Goal: Task Accomplishment & Management: Use online tool/utility

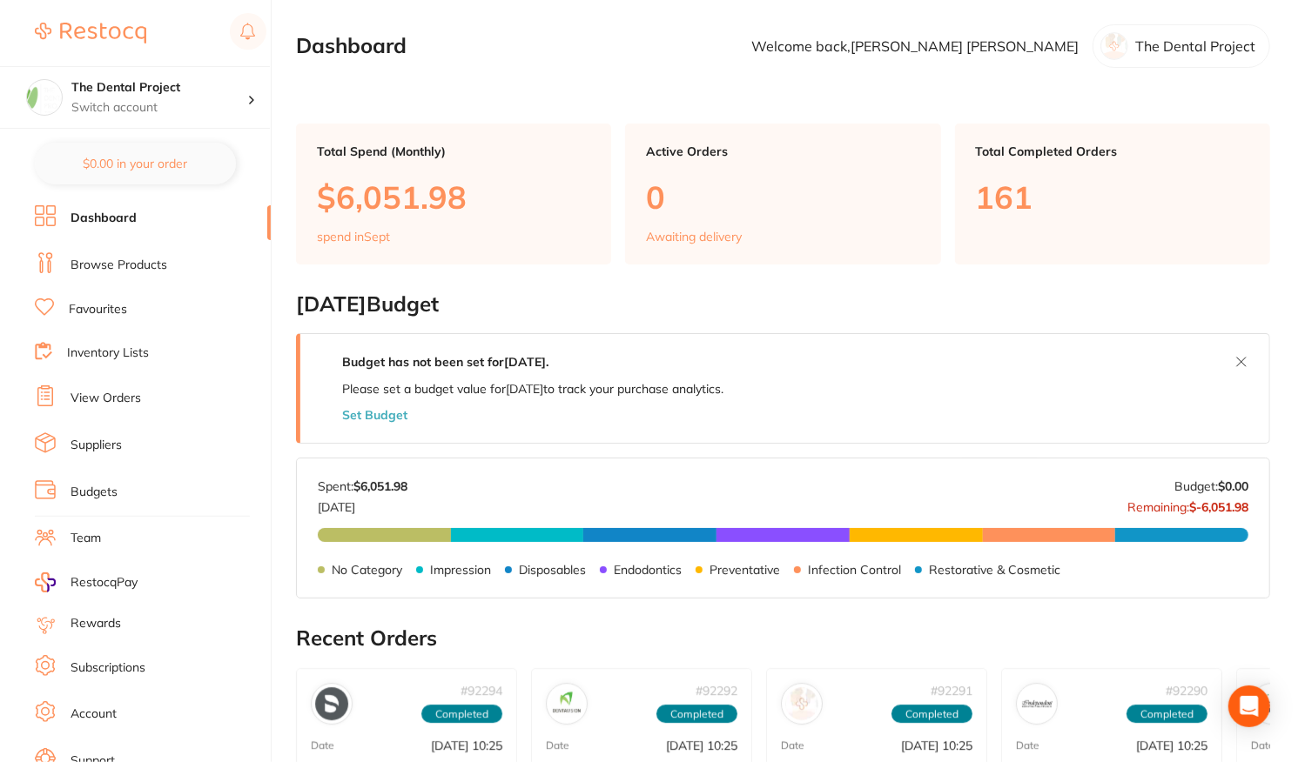
click at [103, 358] on link "Inventory Lists" at bounding box center [108, 353] width 82 height 17
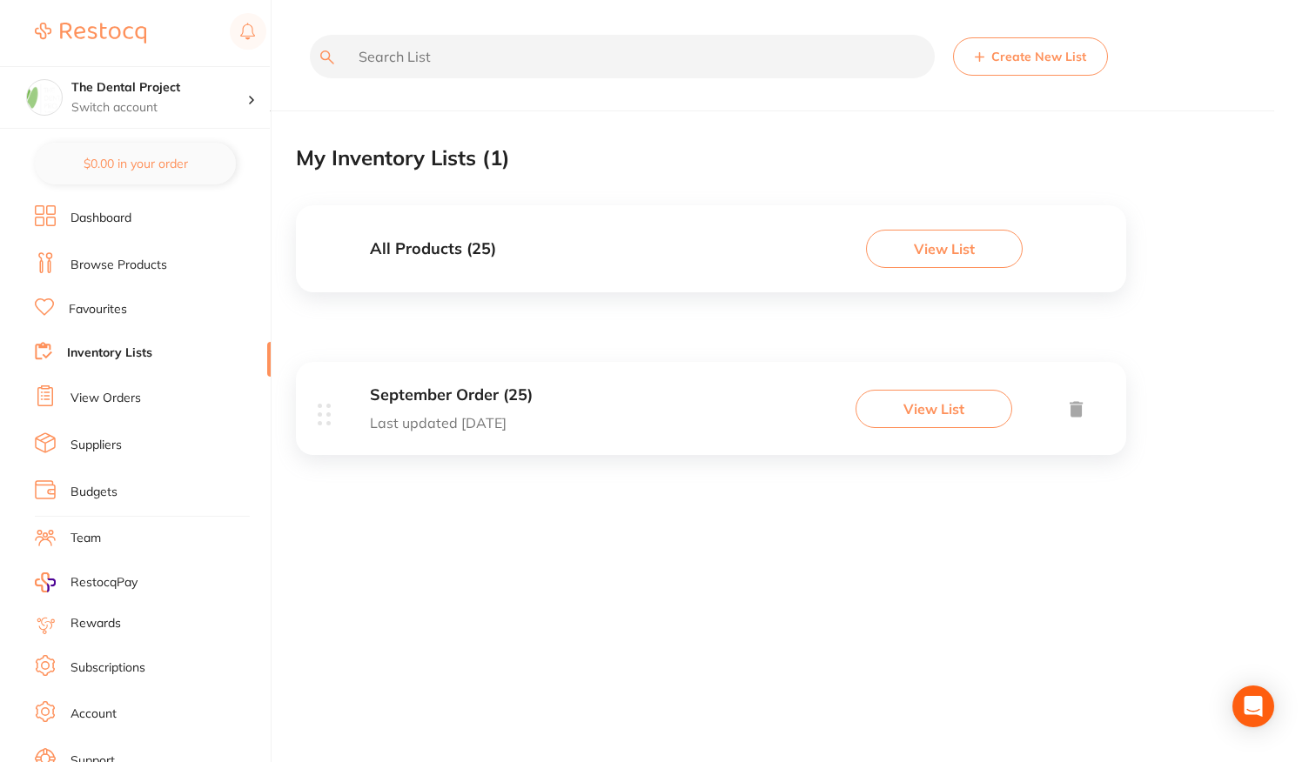
click at [531, 379] on div "September Order (25) Last updated [DATE] View List" at bounding box center [711, 408] width 830 height 93
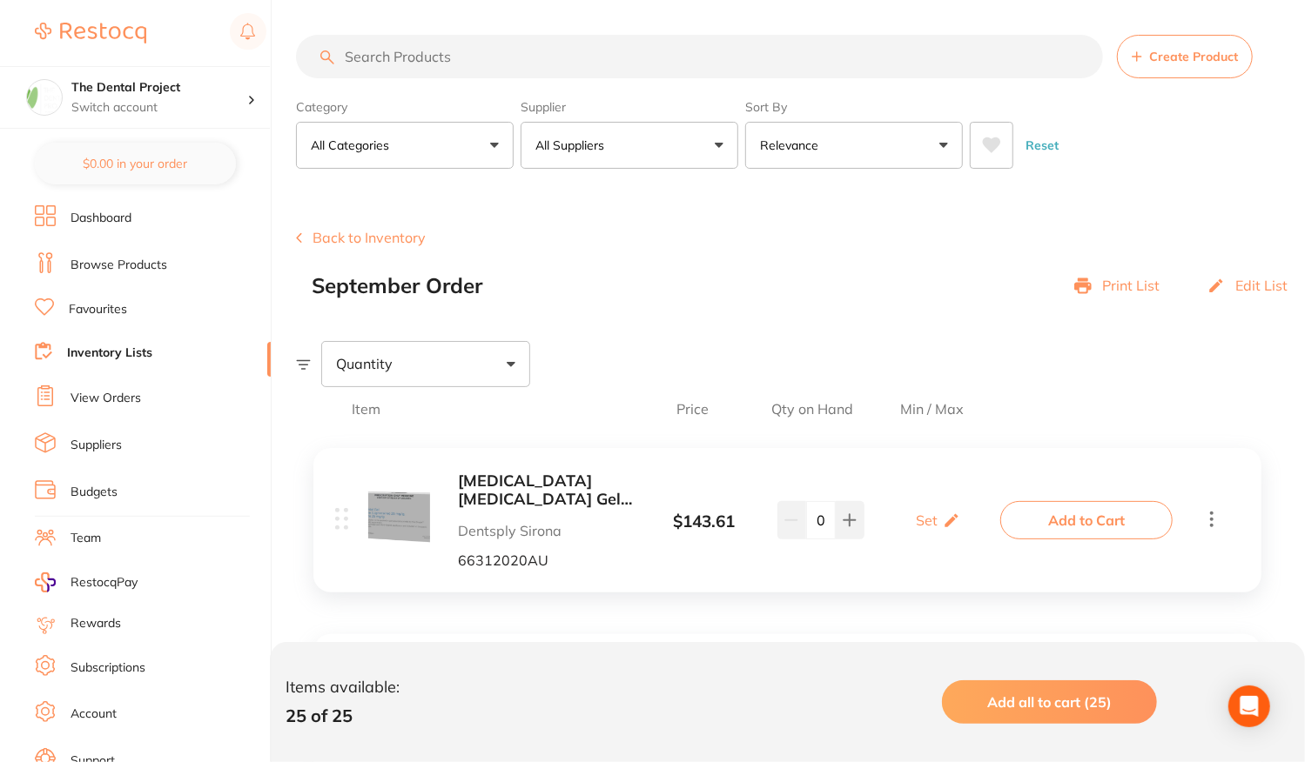
click at [1133, 282] on p "Print List" at bounding box center [1130, 286] width 57 height 16
drag, startPoint x: 1088, startPoint y: 286, endPoint x: 1132, endPoint y: 287, distance: 44.4
click at [1132, 287] on p "Print List" at bounding box center [1130, 286] width 57 height 16
